Goal: Task Accomplishment & Management: Use online tool/utility

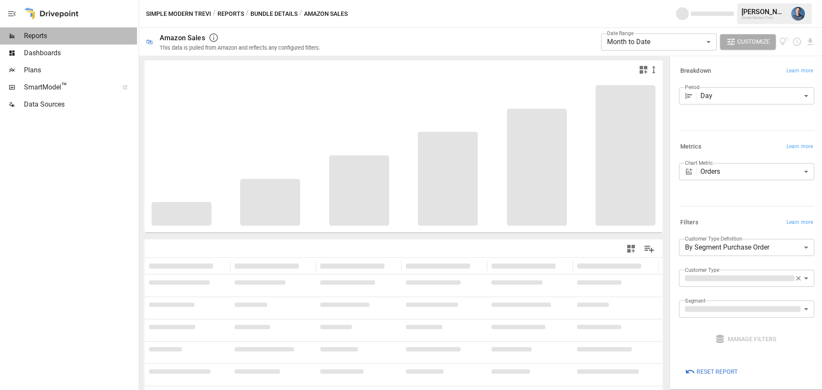
click at [36, 39] on span "Reports" at bounding box center [80, 36] width 113 height 10
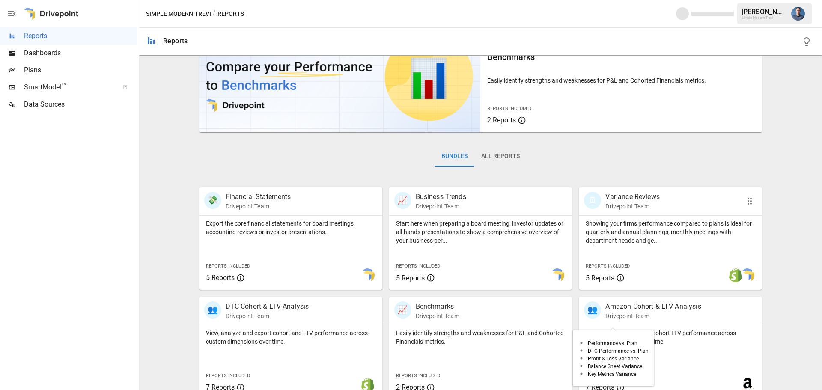
scroll to position [128, 0]
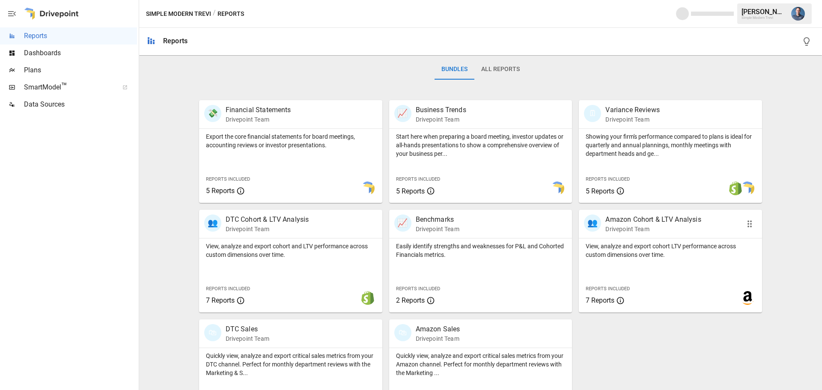
click at [672, 251] on p "View, analyze and export cohort LTV performance across custom dimensions over t…" at bounding box center [671, 250] width 170 height 17
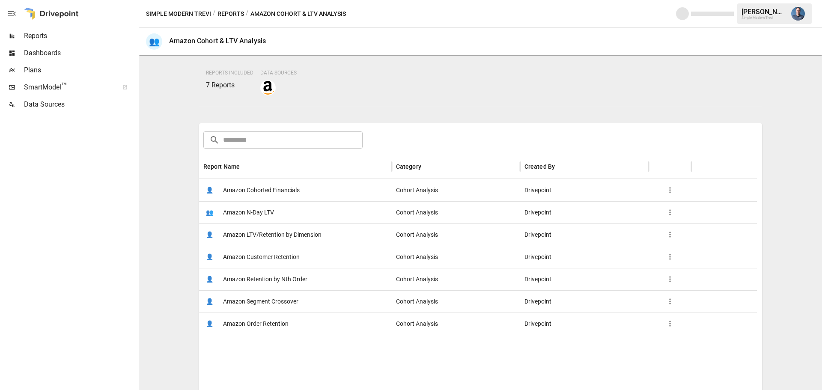
scroll to position [128, 0]
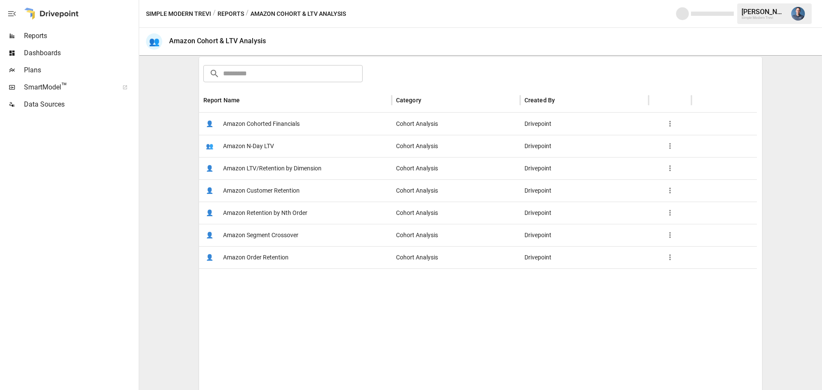
click at [306, 167] on span "Amazon LTV/Retention by Dimension" at bounding box center [272, 169] width 99 height 22
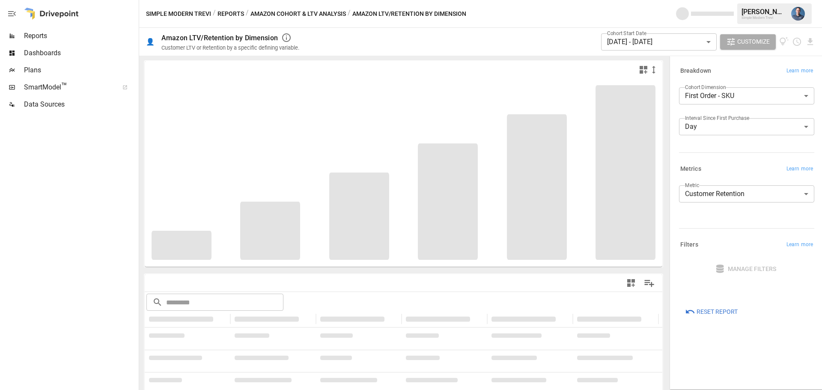
click at [725, 0] on body "**********" at bounding box center [411, 0] width 822 height 0
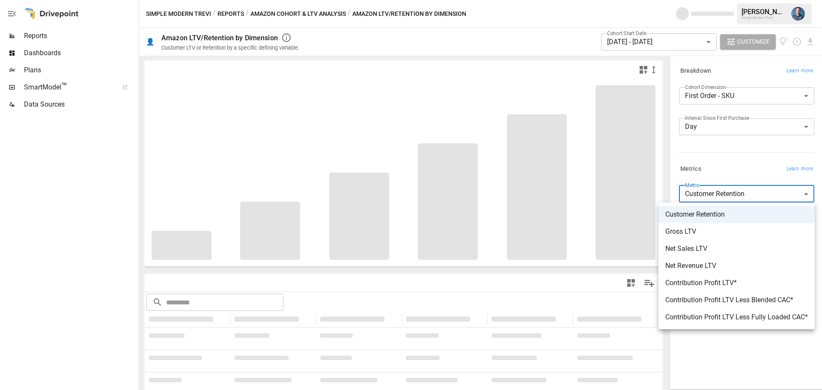
click at [714, 128] on div at bounding box center [411, 195] width 822 height 390
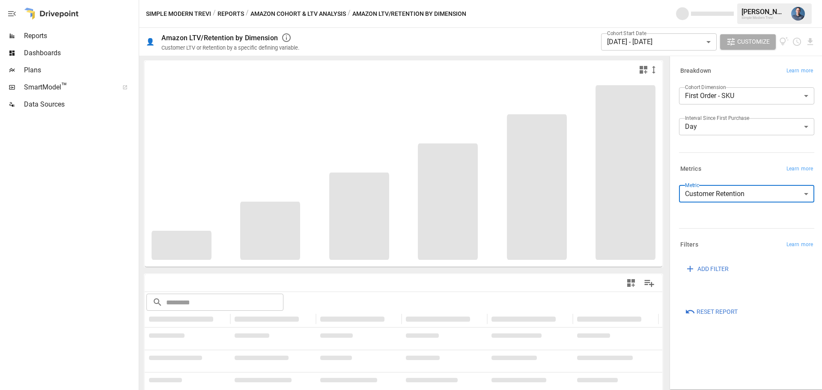
click at [718, 0] on body "**********" at bounding box center [411, 0] width 822 height 0
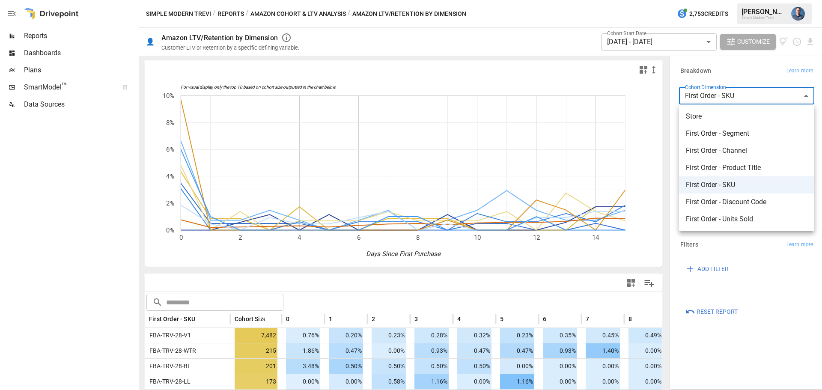
click at [770, 275] on div at bounding box center [411, 195] width 822 height 390
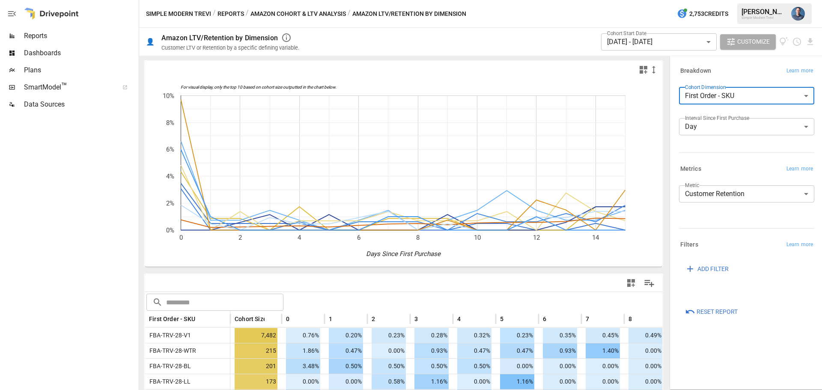
click at [642, 0] on body "Reports Dashboards Plans SmartModel ™ Data Sources Simple Modern Trevi / Report…" at bounding box center [411, 0] width 822 height 0
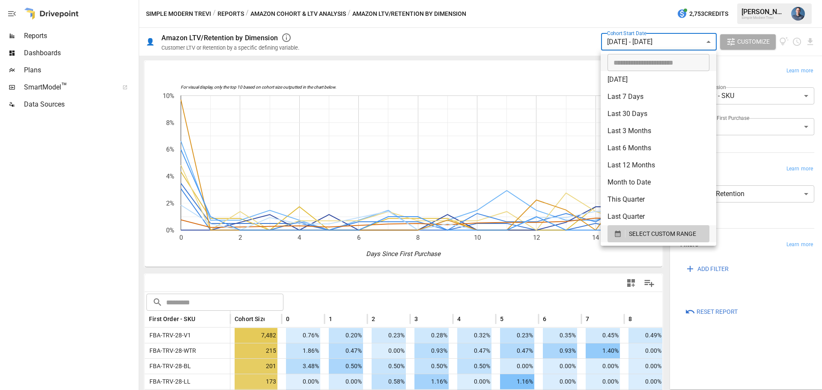
click at [396, 272] on div at bounding box center [411, 195] width 822 height 390
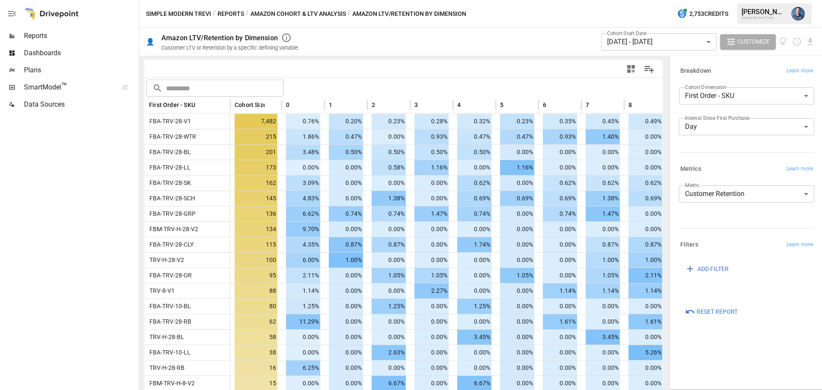
scroll to position [0, 311]
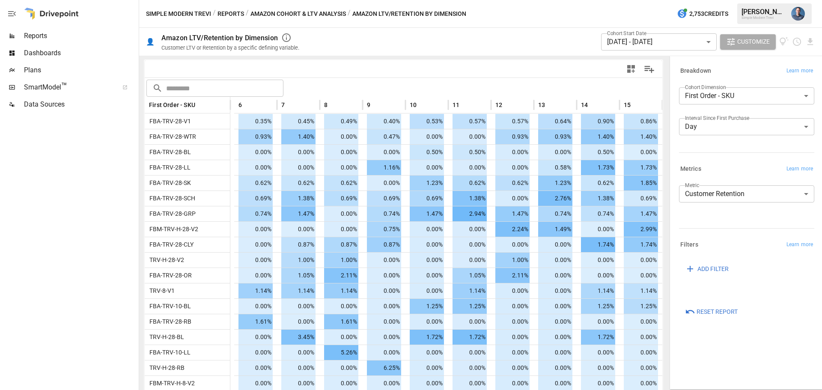
drag, startPoint x: 349, startPoint y: 260, endPoint x: 675, endPoint y: 255, distance: 326.0
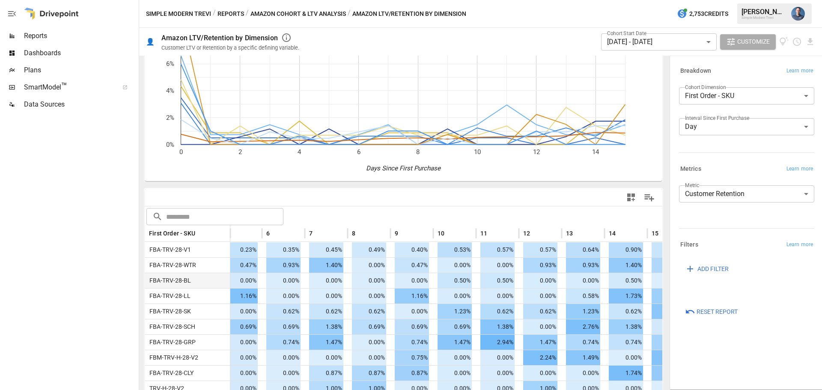
scroll to position [0, 0]
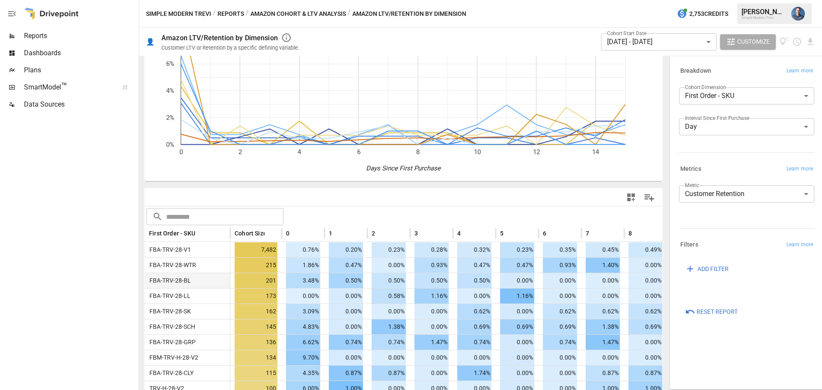
drag, startPoint x: 615, startPoint y: 295, endPoint x: 455, endPoint y: 285, distance: 160.5
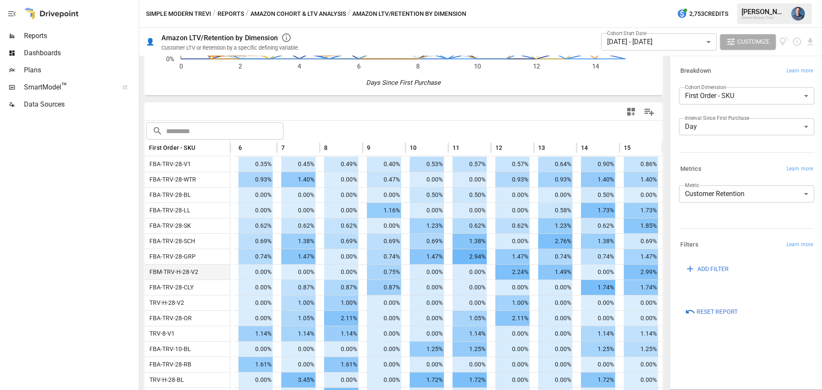
scroll to position [0, 311]
drag, startPoint x: 320, startPoint y: 273, endPoint x: 407, endPoint y: 278, distance: 87.1
click at [810, 44] on icon "Download report" at bounding box center [811, 42] width 10 height 10
click at [777, 74] on li "Download as CSV" at bounding box center [782, 75] width 68 height 17
click at [715, 0] on body "Reports Dashboards Plans SmartModel ™ Data Sources Simple Modern Trevi / Report…" at bounding box center [411, 0] width 822 height 0
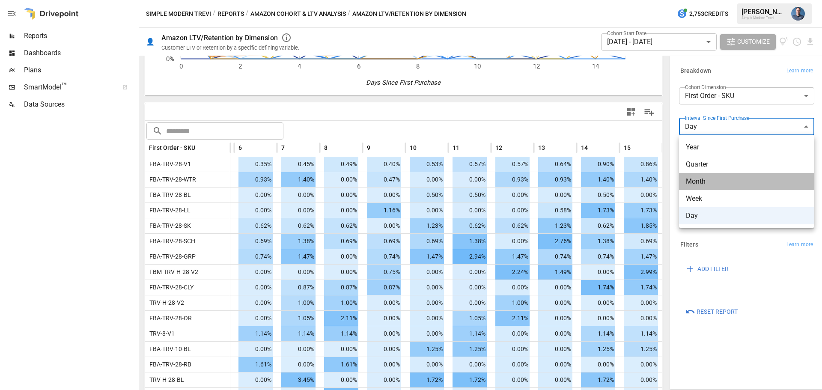
click at [708, 182] on span "Month" at bounding box center [747, 181] width 122 height 10
type input "*****"
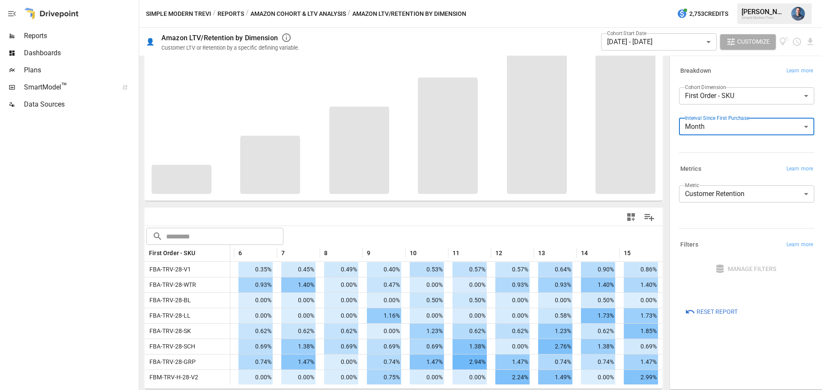
scroll to position [66, 0]
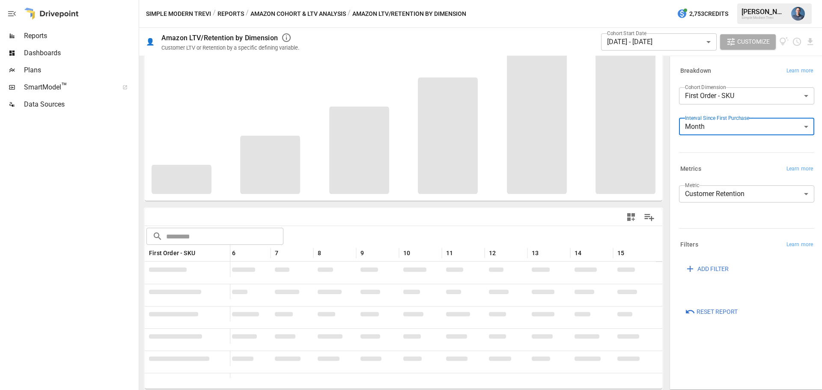
click at [622, 0] on body "Reports Dashboards Plans SmartModel ™ Data Sources Simple Modern Trevi / Report…" at bounding box center [411, 0] width 822 height 0
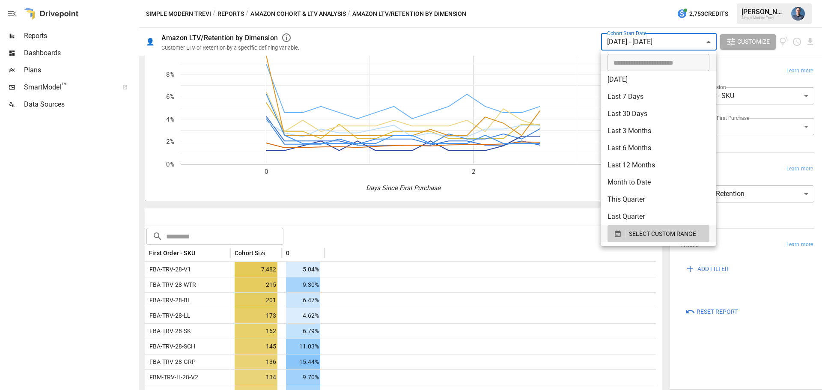
scroll to position [0, 0]
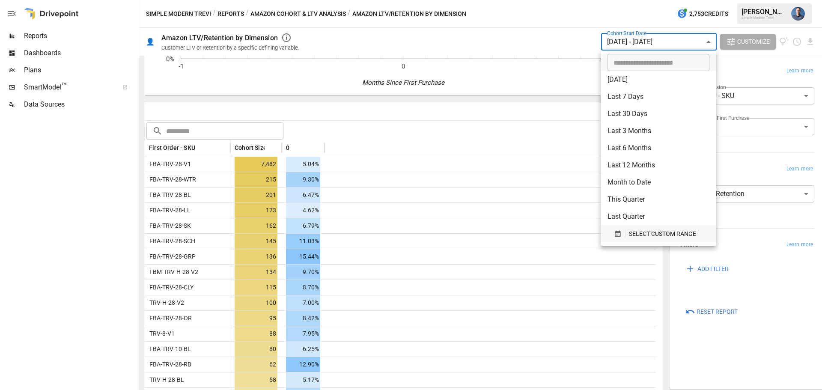
click at [647, 231] on span "SELECT CUSTOM RANGE" at bounding box center [662, 234] width 67 height 11
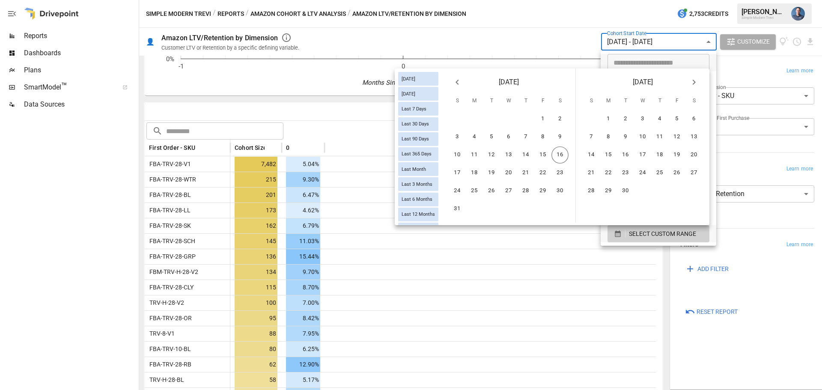
click at [457, 83] on icon "Previous month" at bounding box center [457, 82] width 3 height 5
click at [494, 121] on button "1" at bounding box center [491, 119] width 17 height 17
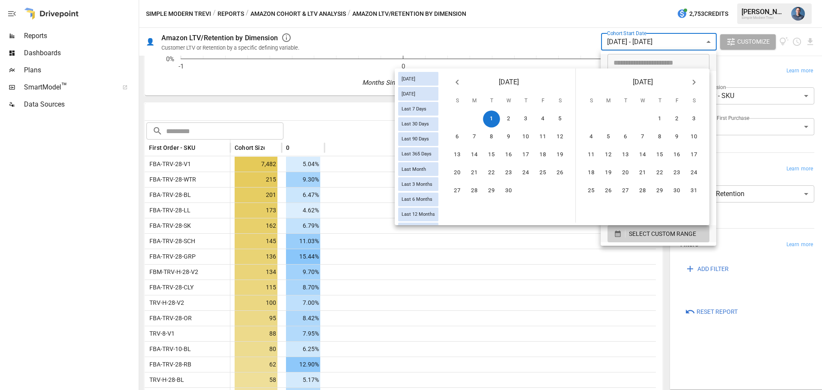
click at [696, 81] on icon "Next month" at bounding box center [694, 82] width 10 height 10
click at [451, 190] on button "25" at bounding box center [457, 190] width 17 height 17
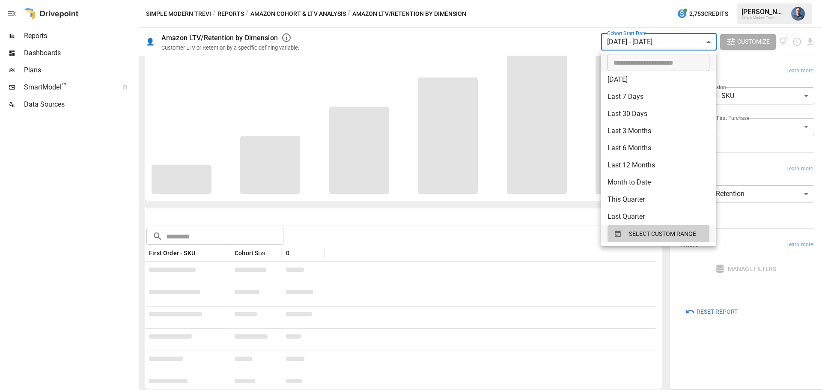
scroll to position [66, 0]
click at [753, 145] on div at bounding box center [411, 195] width 822 height 390
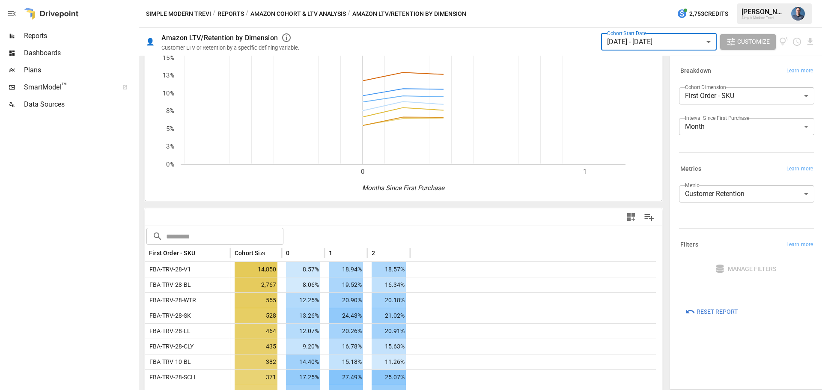
scroll to position [171, 0]
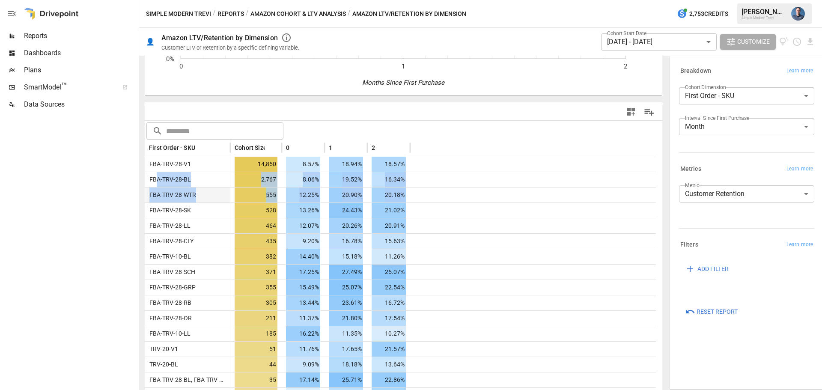
drag, startPoint x: 182, startPoint y: 182, endPoint x: 428, endPoint y: 188, distance: 246.3
click at [422, 179] on div at bounding box center [533, 179] width 246 height 15
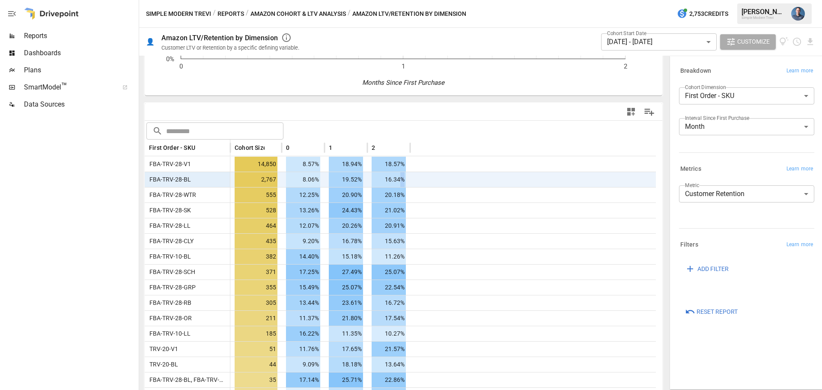
drag, startPoint x: 400, startPoint y: 180, endPoint x: 428, endPoint y: 180, distance: 27.8
click at [421, 179] on div "FBA-TRV-28-BL 2,767 8.06% 19.52% 16.34%" at bounding box center [400, 179] width 511 height 15
click at [439, 179] on div at bounding box center [533, 179] width 246 height 15
click at [812, 40] on icon "Download report" at bounding box center [811, 42] width 10 height 10
click at [759, 74] on li "Download as CSV" at bounding box center [782, 75] width 68 height 17
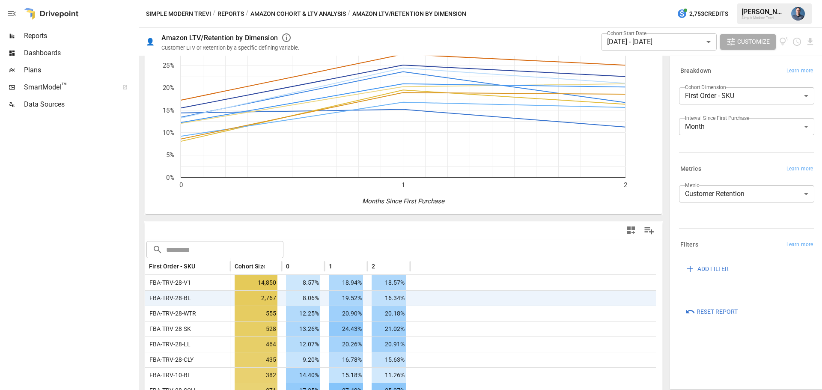
scroll to position [0, 0]
